Goal: Transaction & Acquisition: Purchase product/service

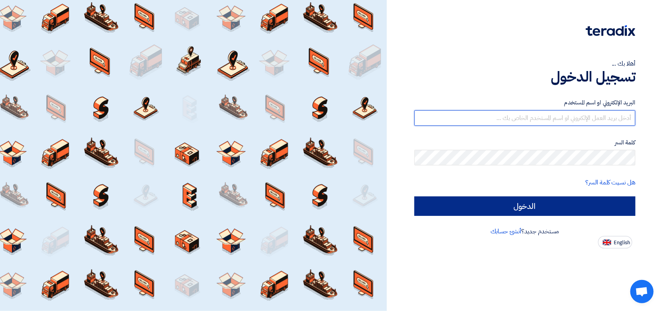
type input "[PERSON_NAME][EMAIL_ADDRESS][DOMAIN_NAME]"
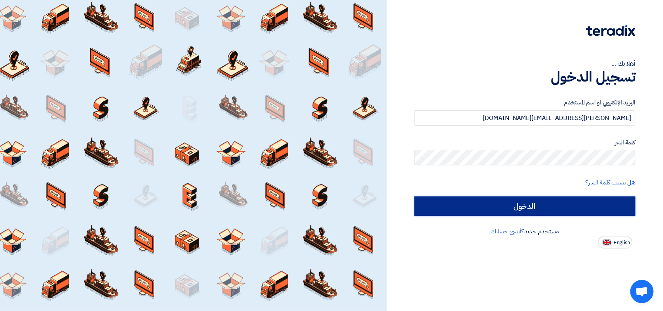
click at [500, 204] on input "الدخول" at bounding box center [525, 206] width 221 height 19
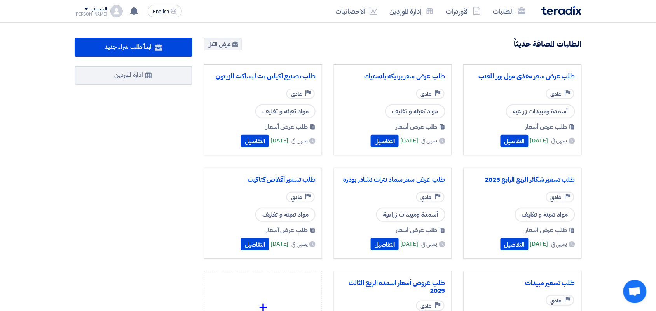
click at [496, 150] on div "طلب عرض سعر مغذى مول بور للعنب Priority عادي أسمدة ومبيدات زراعية طلب عرض أسعار…" at bounding box center [523, 110] width 118 height 91
click at [500, 140] on button "التفاصيل" at bounding box center [514, 141] width 28 height 12
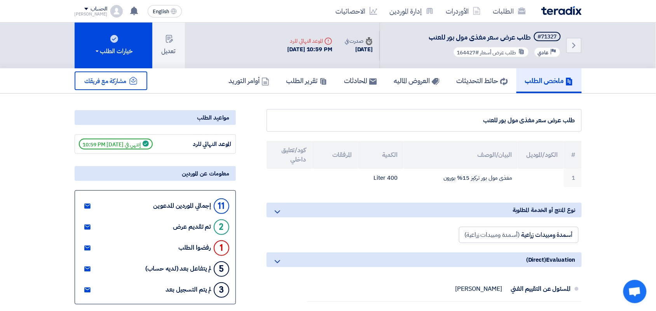
click at [199, 246] on div "رفضوا الطلب" at bounding box center [195, 247] width 33 height 7
click at [220, 247] on div "1" at bounding box center [222, 249] width 16 height 16
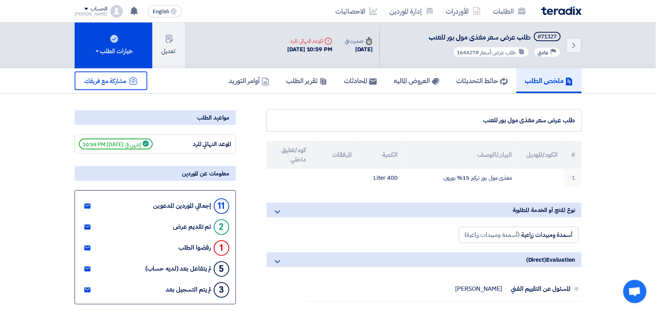
click at [220, 247] on div "1" at bounding box center [222, 249] width 16 height 16
click at [418, 79] on h5 "العروض الماليه" at bounding box center [416, 80] width 45 height 9
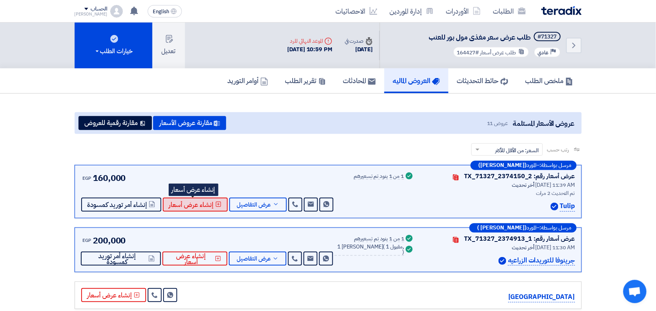
click at [207, 206] on span "إنشاء عرض أسعار" at bounding box center [191, 205] width 45 height 6
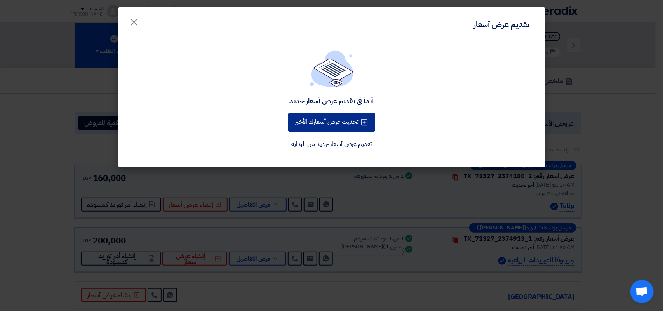
click at [337, 126] on button "تحديث عرض أسعارك الأخير" at bounding box center [331, 122] width 87 height 19
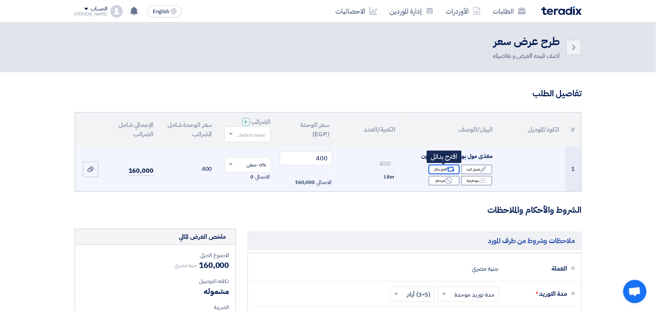
click at [439, 168] on div "Alternative اقترح بدائل" at bounding box center [444, 170] width 31 height 10
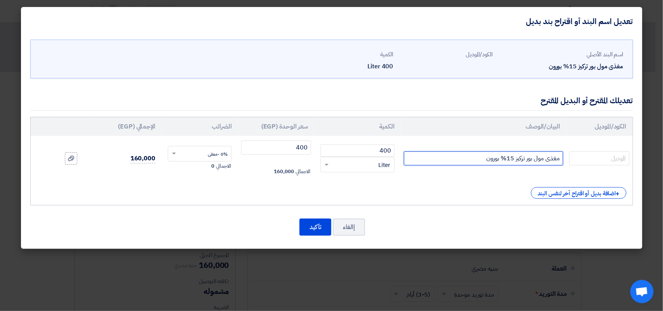
click at [466, 160] on input "مغذى مول بور تركيز 15% بورون" at bounding box center [483, 159] width 159 height 14
type input "مغذى مول بور تركيز 15% بورون - انتاج شركه الساقيه"
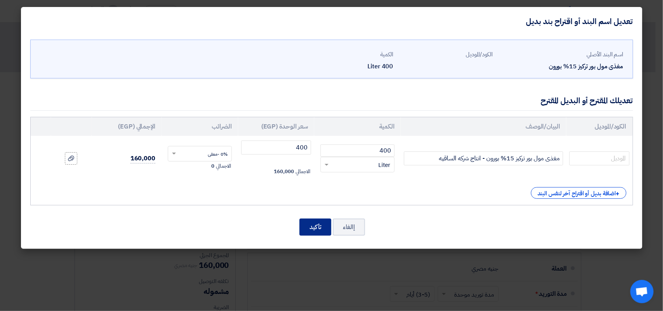
click at [319, 226] on button "تأكيد" at bounding box center [316, 227] width 32 height 17
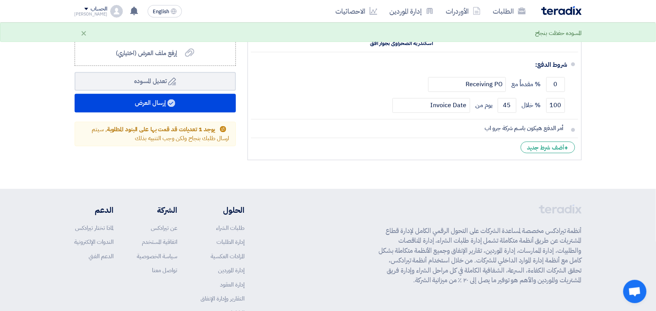
scroll to position [295, 0]
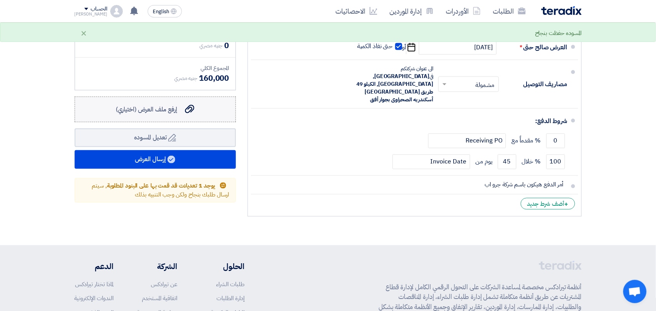
click at [179, 110] on div "إرفع ملف العرض (اختياري) إرفع ملف العرض (اختياري)" at bounding box center [155, 109] width 79 height 9
click at [0, 0] on input "إرفع ملف العرض (اختياري) إرفع ملف العرض (اختياري)" at bounding box center [0, 0] width 0 height 0
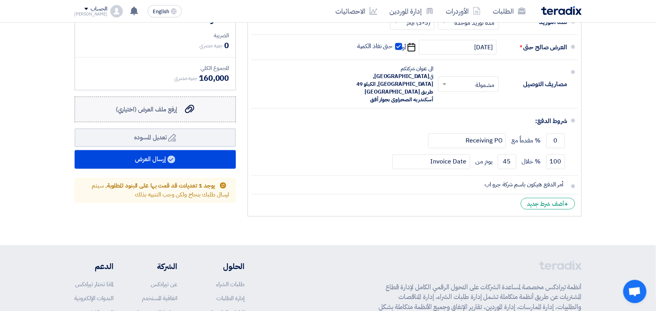
click at [192, 110] on use at bounding box center [189, 109] width 9 height 9
click at [0, 0] on input "إرفع ملف العرض (اختياري) إرفع ملف العرض (اختياري)" at bounding box center [0, 0] width 0 height 0
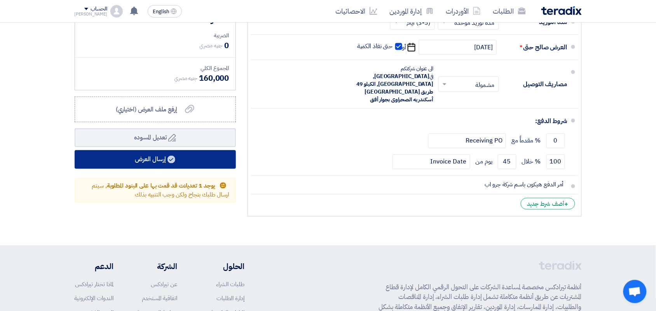
click at [152, 162] on button "إرسال العرض" at bounding box center [155, 159] width 161 height 19
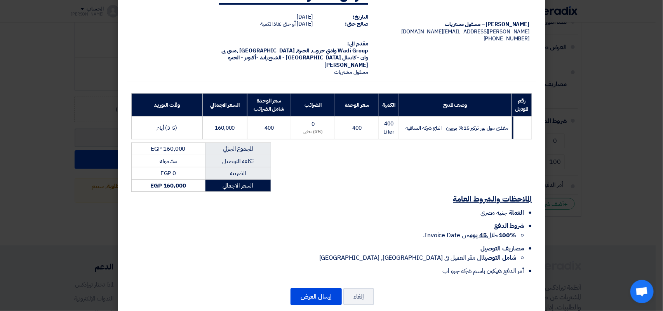
scroll to position [45, 0]
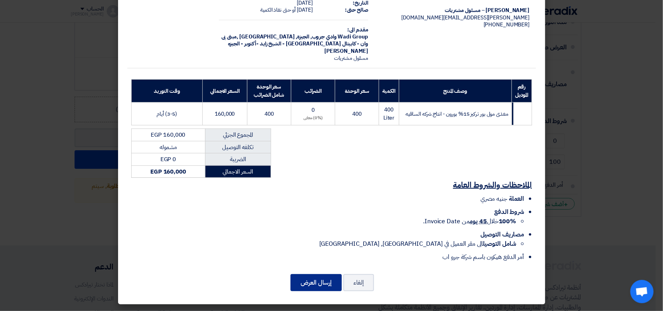
click at [326, 280] on button "إرسال العرض" at bounding box center [316, 282] width 51 height 17
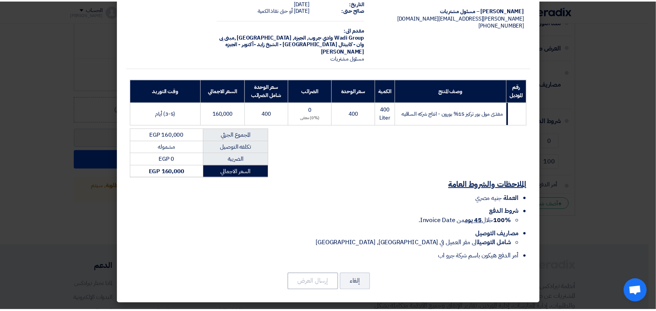
scroll to position [6, 0]
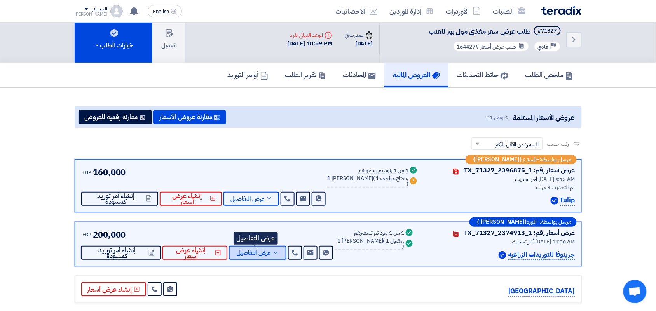
click at [259, 255] on span "عرض التفاصيل" at bounding box center [254, 253] width 34 height 6
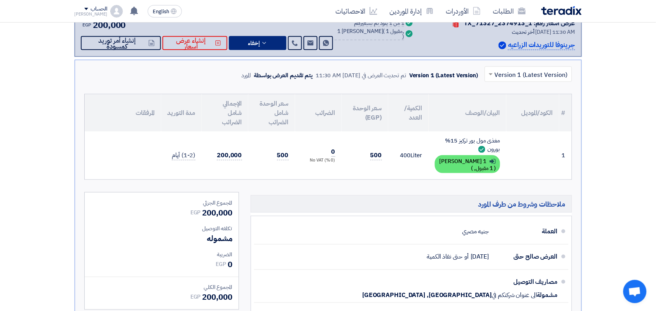
scroll to position [297, 0]
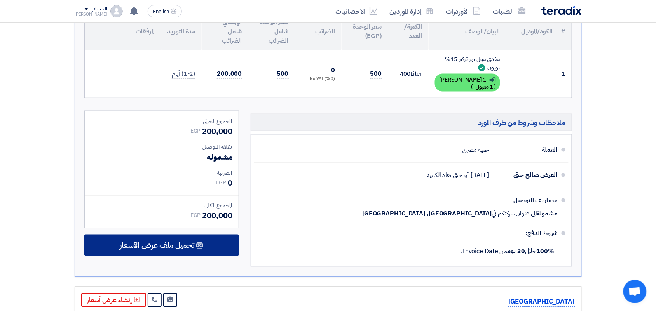
click at [191, 242] on span "تحميل ملف عرض الأسعار" at bounding box center [157, 245] width 75 height 7
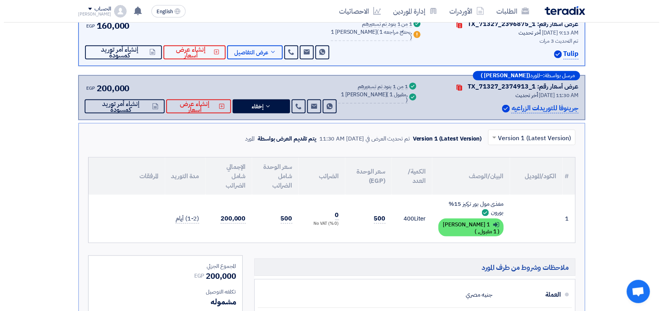
scroll to position [152, 0]
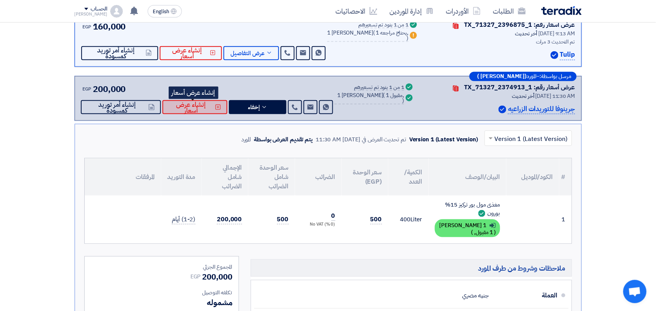
click at [203, 106] on span "إنشاء عرض أسعار" at bounding box center [191, 108] width 45 height 12
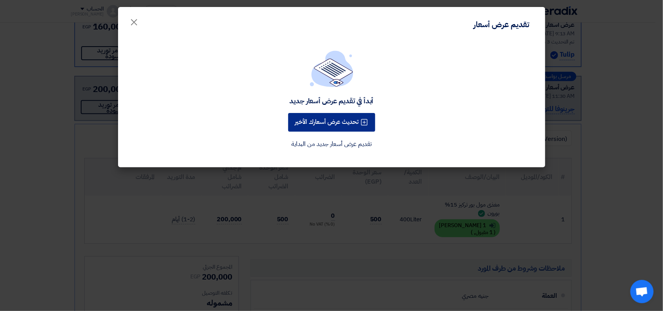
click at [356, 122] on button "تحديث عرض أسعارك الأخير" at bounding box center [331, 122] width 87 height 19
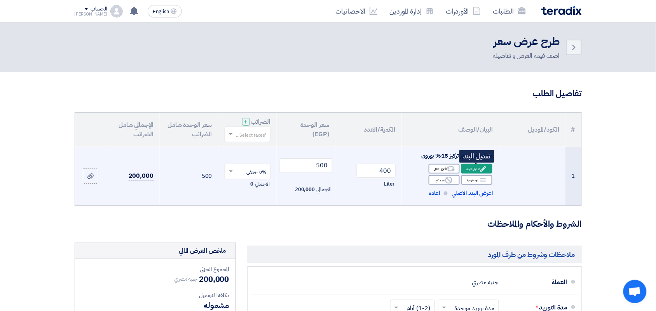
click at [474, 167] on div "Edit تعديل البند" at bounding box center [476, 169] width 31 height 10
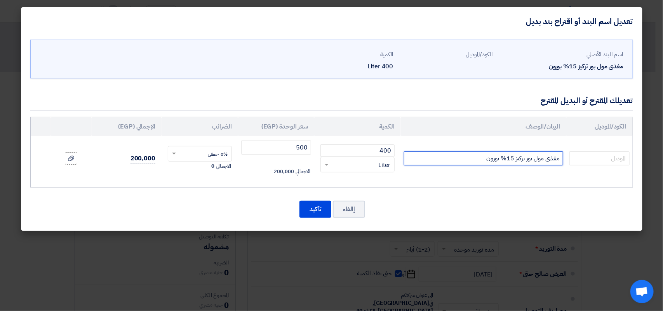
click at [464, 160] on input "مغذى مول بور تركيز 15% بورون" at bounding box center [483, 159] width 159 height 14
type input "مغذى مول بور تركيز 15% بورون - انتاج شركه الغطاء الأخضر"
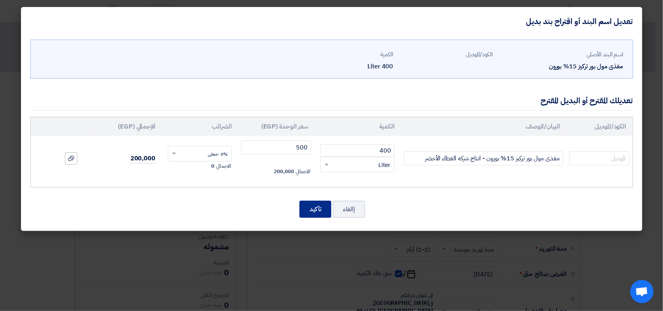
click at [311, 211] on button "تأكيد" at bounding box center [316, 209] width 32 height 17
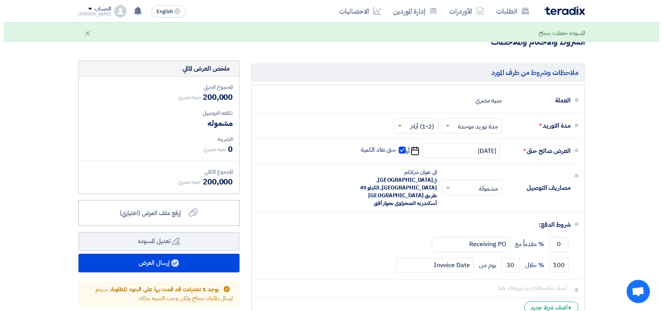
scroll to position [291, 0]
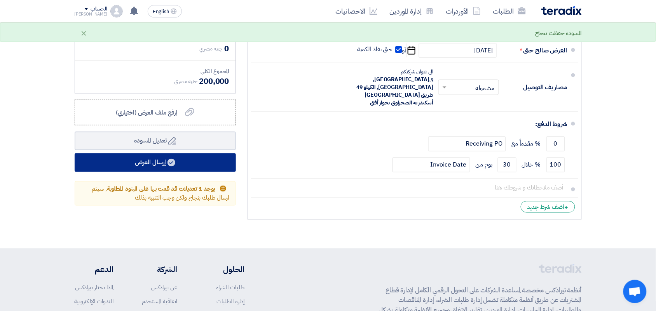
click at [175, 159] on icon at bounding box center [171, 163] width 8 height 8
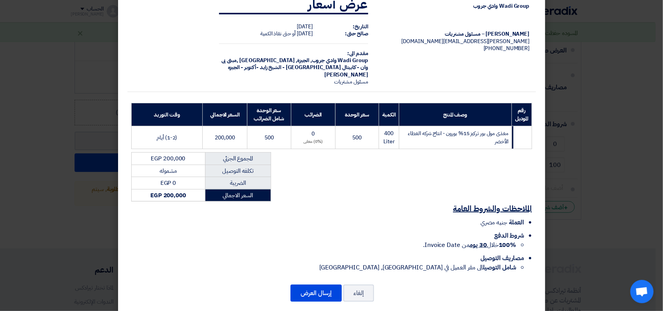
scroll to position [32, 0]
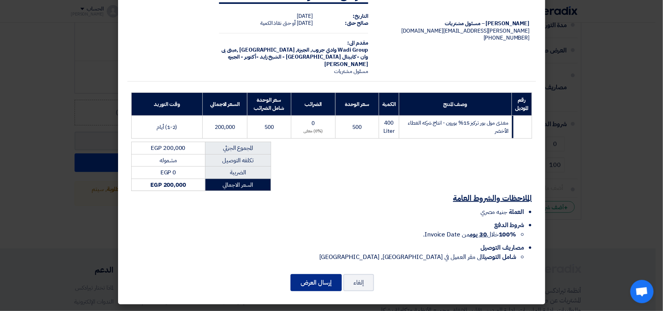
click at [308, 282] on button "إرسال العرض" at bounding box center [316, 282] width 51 height 17
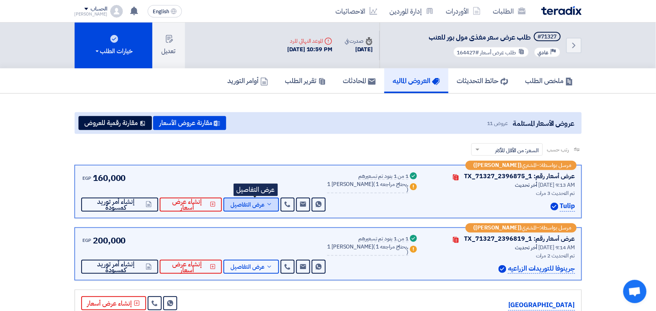
click at [265, 202] on span "عرض التفاصيل" at bounding box center [247, 205] width 34 height 6
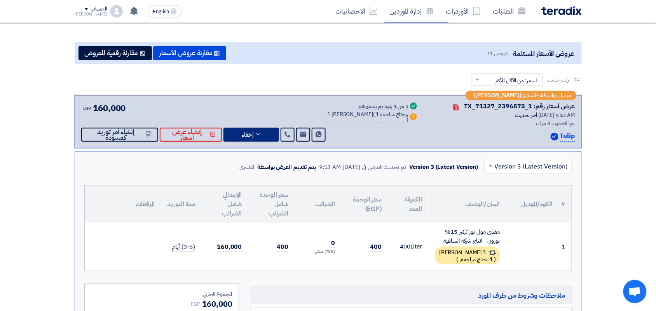
scroll to position [194, 0]
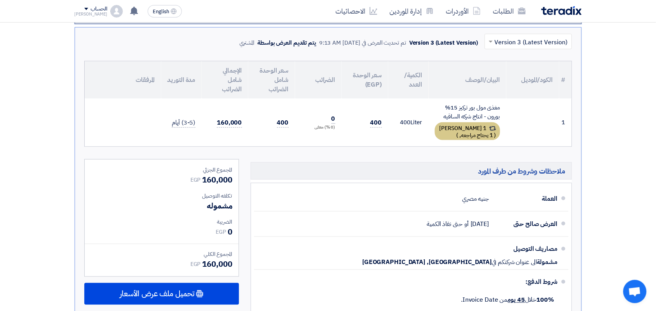
click at [481, 129] on div "1 [PERSON_NAME] ( 1 يحتاج مراجعه, )" at bounding box center [467, 131] width 65 height 18
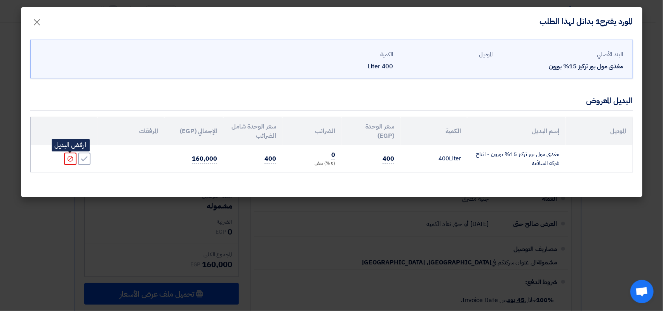
click at [69, 159] on icon "Reject" at bounding box center [70, 158] width 7 height 7
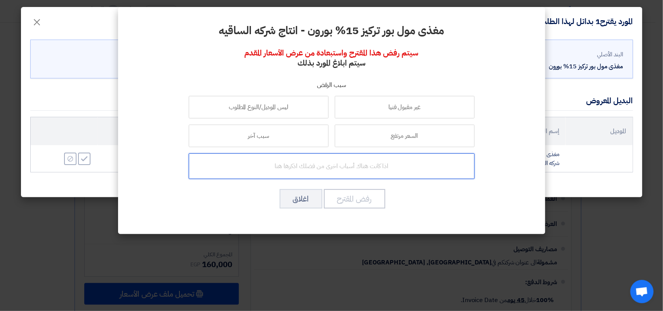
click at [339, 171] on input "text" at bounding box center [332, 166] width 286 height 26
click at [249, 168] on input "مطلوب ان يكون المغذى من انتاج شركه الغطاء الأخضر كما بالصوره المرفقه" at bounding box center [332, 166] width 286 height 26
click at [243, 166] on input "مطلوب ان يكون المغذى من انتاج شركه الغطاء الأخضر كما بالصوره المرفقه" at bounding box center [332, 166] width 286 height 26
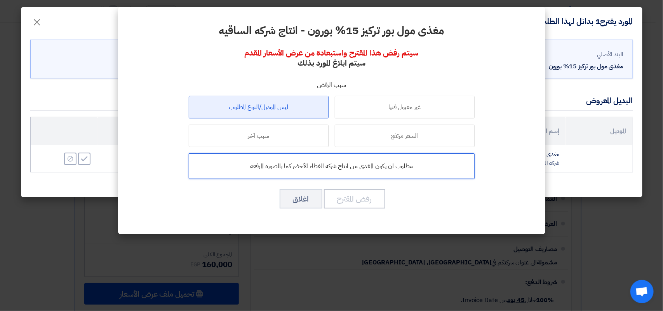
type input "مطلوب ان يكون المغذى من انتاج شركه الغطاء الأخضر كما بالصوره المرفقه"
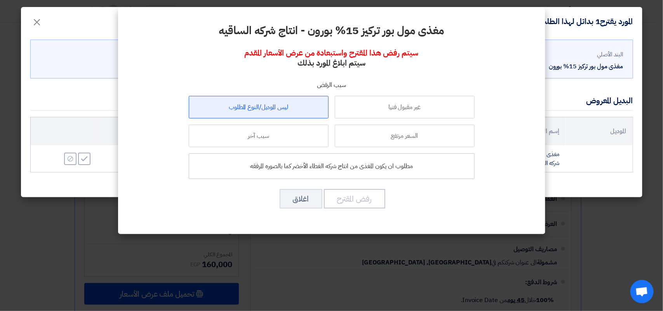
click at [292, 111] on label "ليس الموديل/النوع المطلوب" at bounding box center [259, 107] width 140 height 23
click at [261, 110] on input "ليس الموديل/النوع المطلوب" at bounding box center [258, 107] width 5 height 5
radio input "true"
click at [360, 201] on button "رفض المقترح" at bounding box center [354, 198] width 61 height 19
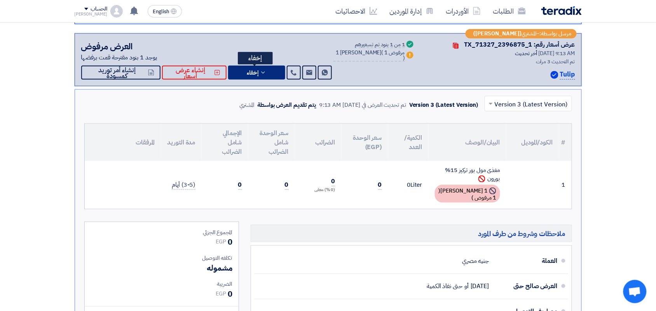
click at [244, 69] on button "إخفاء" at bounding box center [256, 73] width 57 height 14
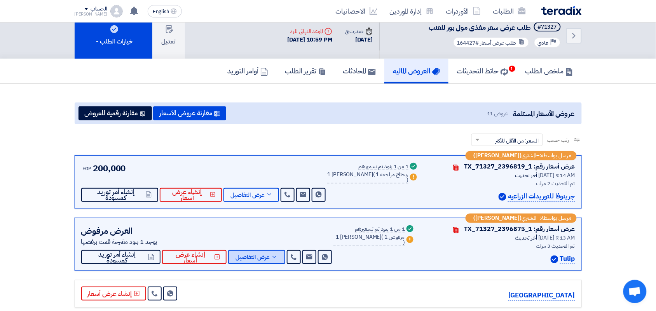
scroll to position [0, 0]
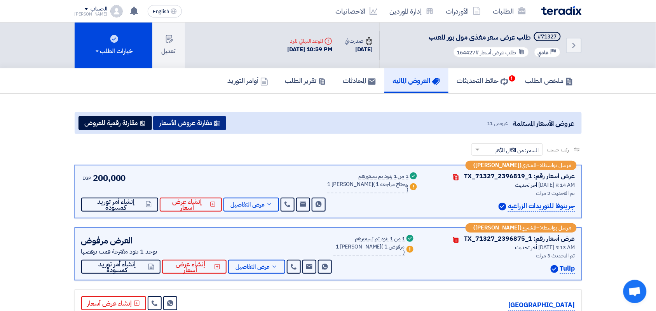
click at [204, 120] on button "مقارنة عروض الأسعار" at bounding box center [189, 123] width 73 height 14
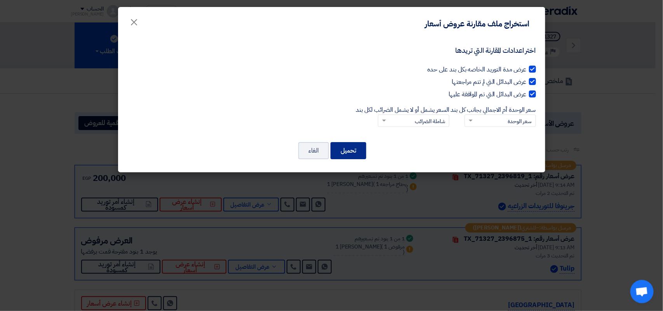
click at [350, 150] on button "تحميل" at bounding box center [349, 150] width 36 height 17
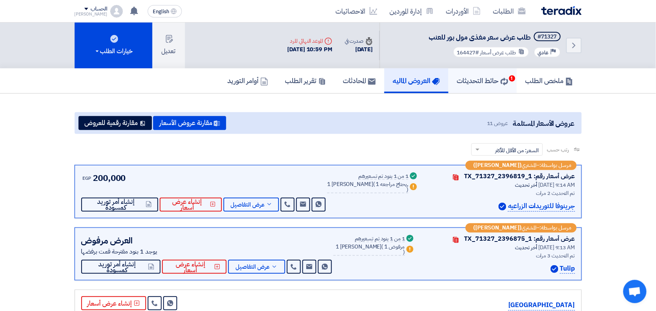
click at [492, 83] on h5 "حائط التحديثات 1" at bounding box center [482, 80] width 51 height 9
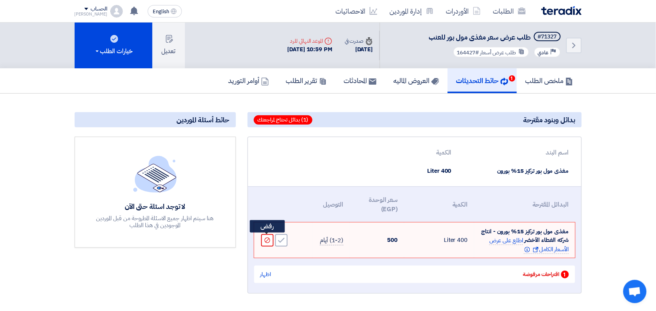
click at [264, 239] on icon "Reject" at bounding box center [267, 240] width 7 height 7
click at [282, 239] on icon "Accept" at bounding box center [281, 240] width 7 height 7
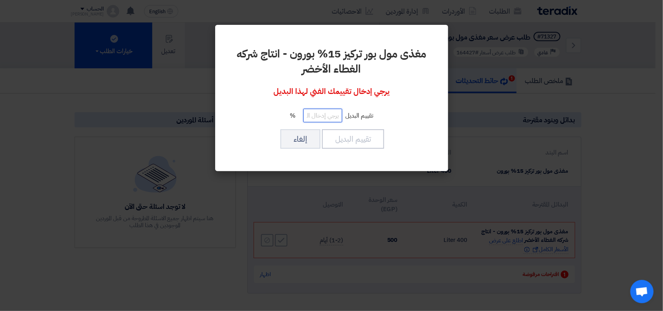
click at [325, 115] on input "number" at bounding box center [322, 116] width 39 height 14
type input "100"
click at [356, 146] on button "تقييم البديل" at bounding box center [353, 138] width 62 height 19
